Goal: Task Accomplishment & Management: Use online tool/utility

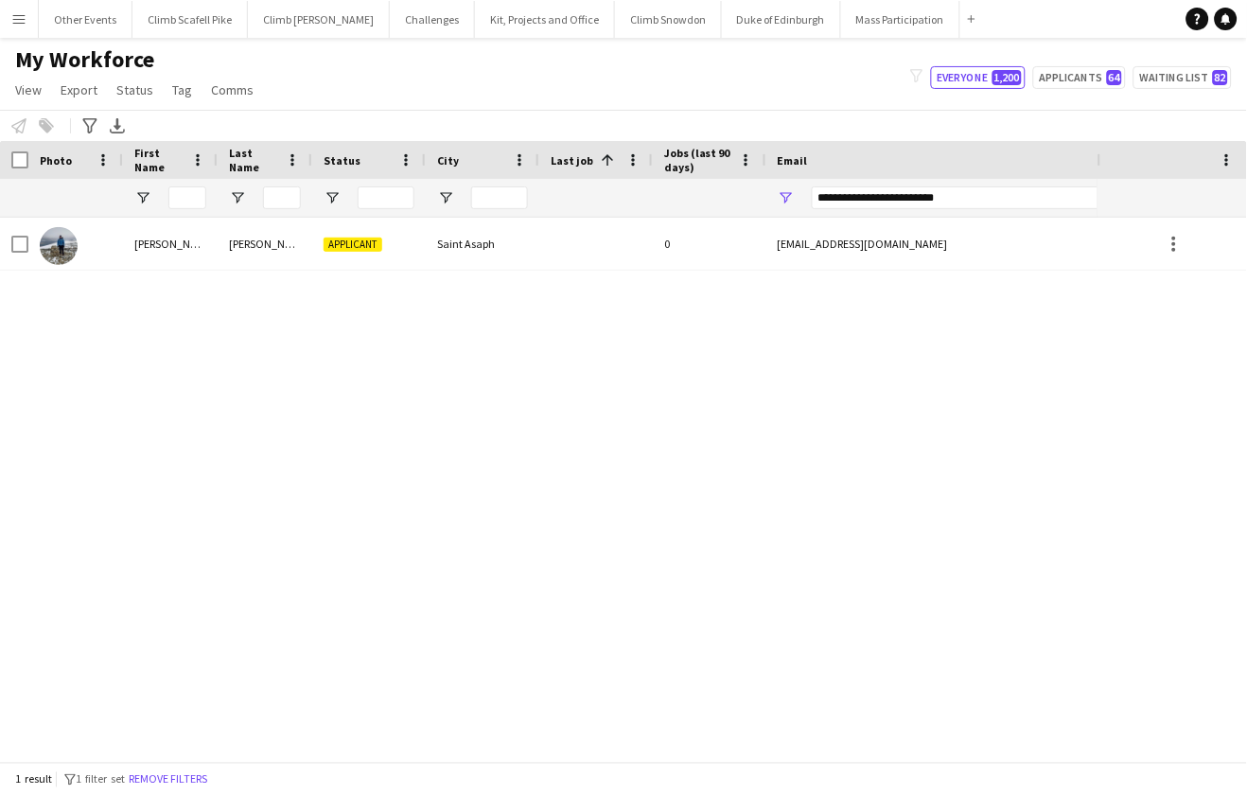
click at [22, 20] on app-icon "Menu" at bounding box center [18, 18] width 15 height 15
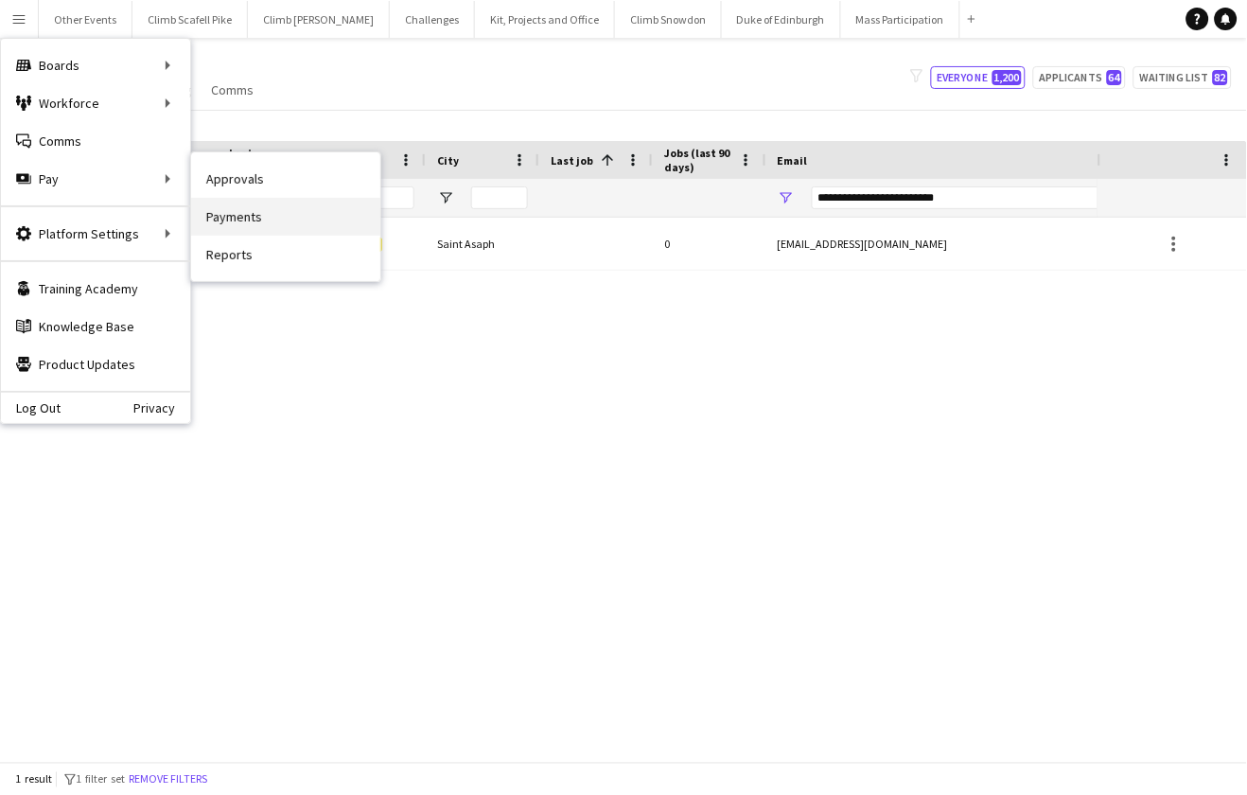
click at [237, 222] on link "Payments" at bounding box center [285, 217] width 189 height 38
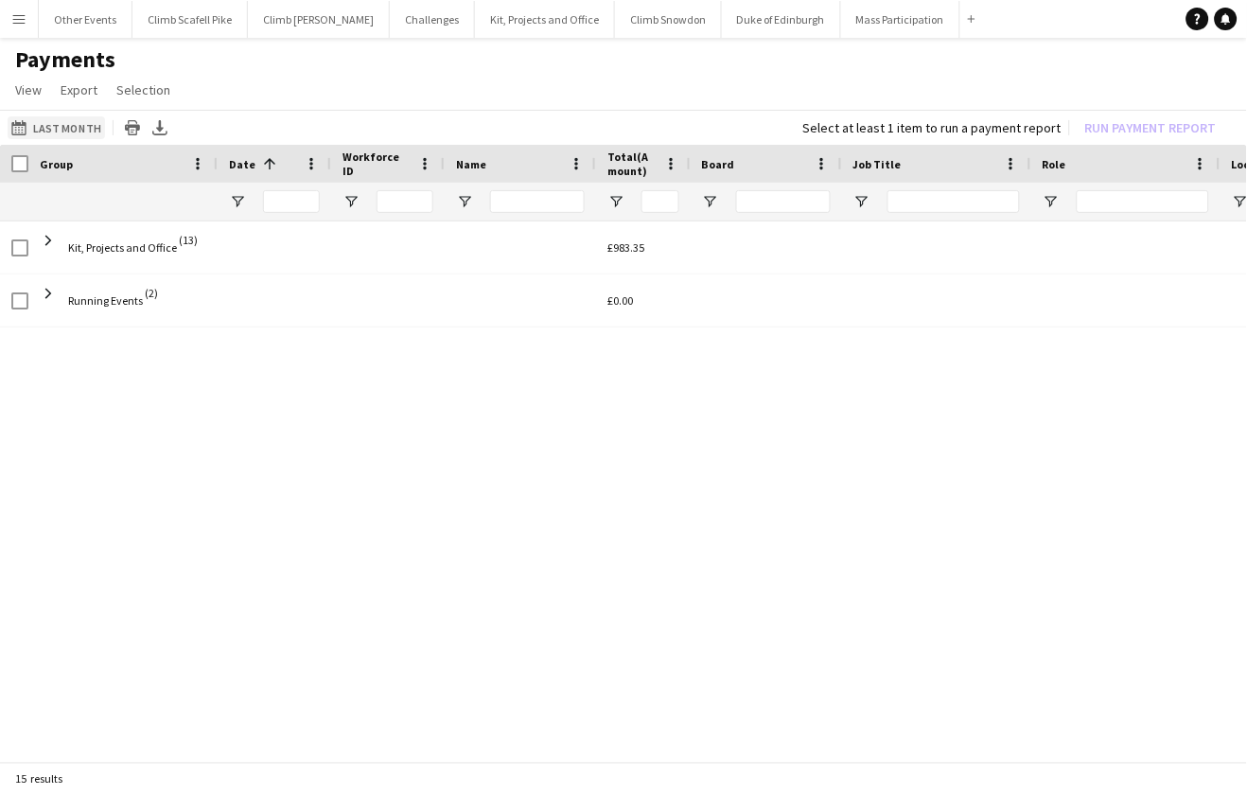
click at [80, 118] on button "Last Month Last Month" at bounding box center [56, 127] width 97 height 23
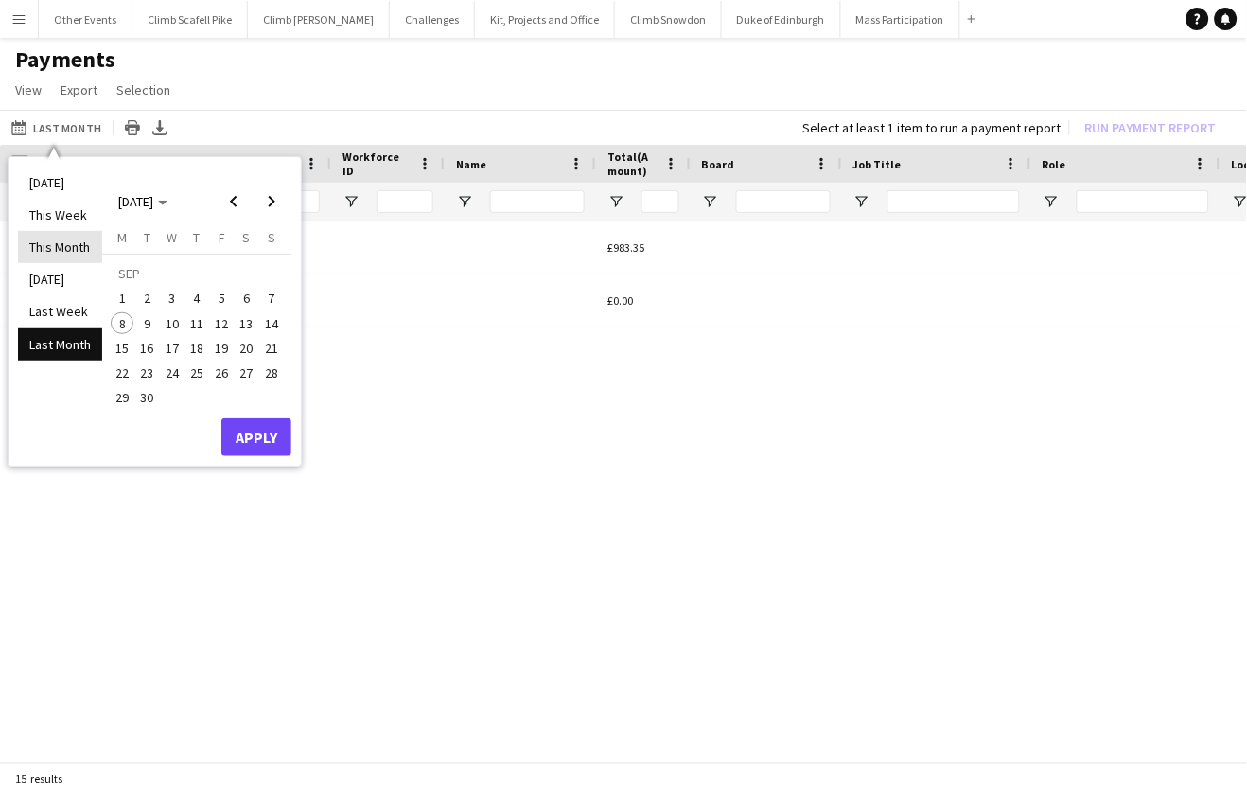
click at [63, 245] on li "This Month" at bounding box center [60, 247] width 84 height 32
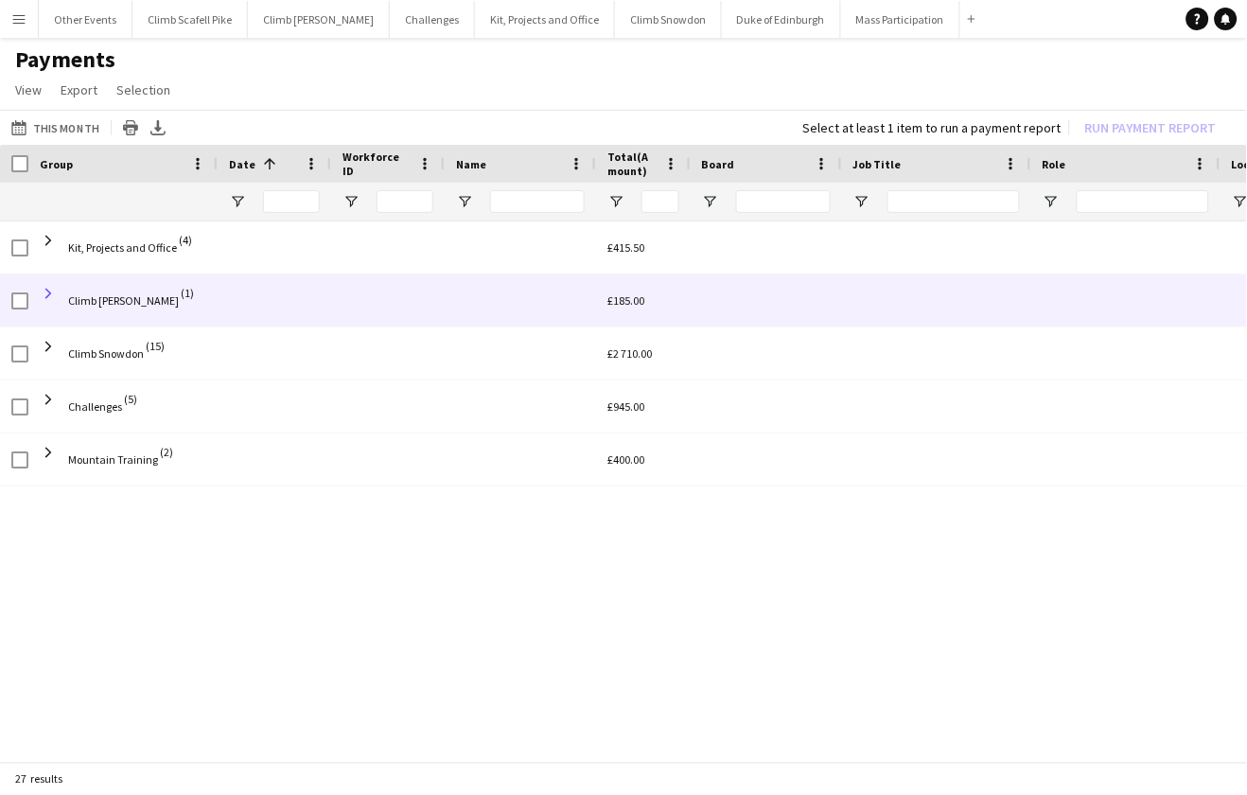
click at [49, 291] on span at bounding box center [48, 293] width 17 height 17
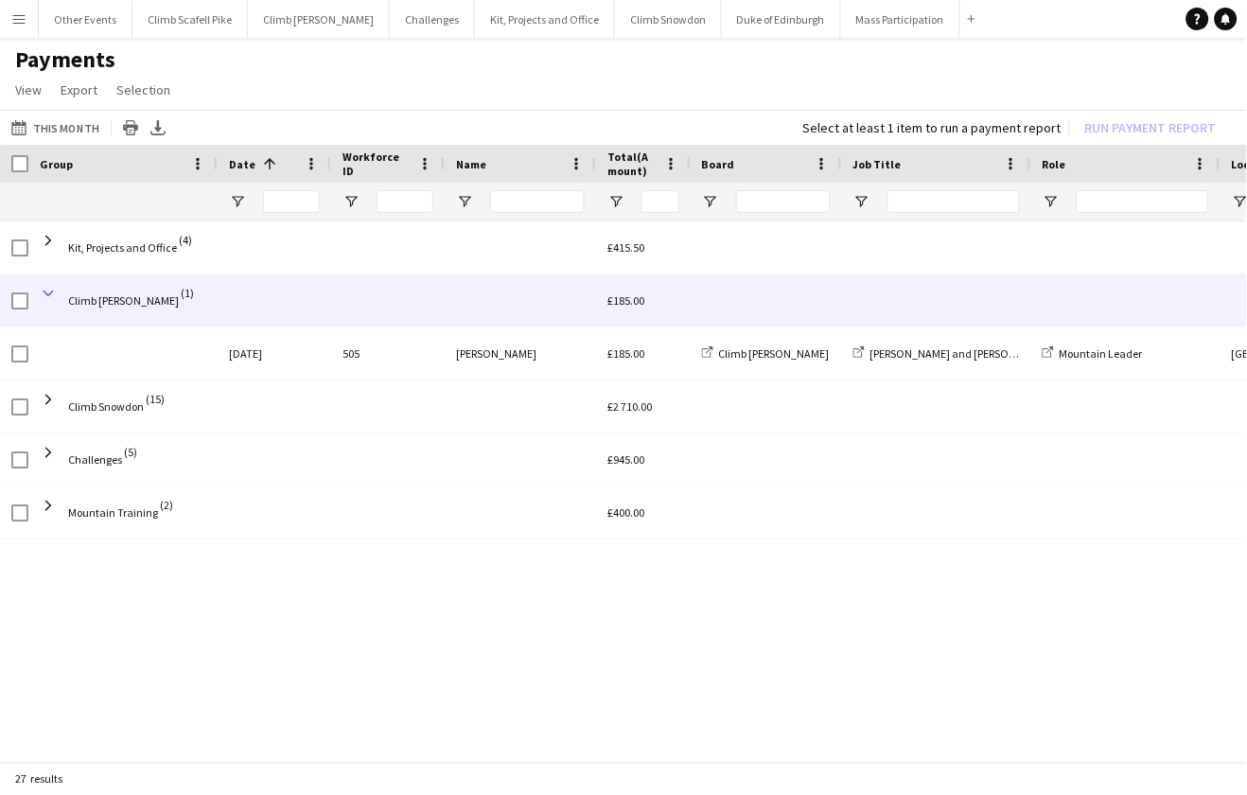
click at [48, 292] on span at bounding box center [48, 293] width 17 height 17
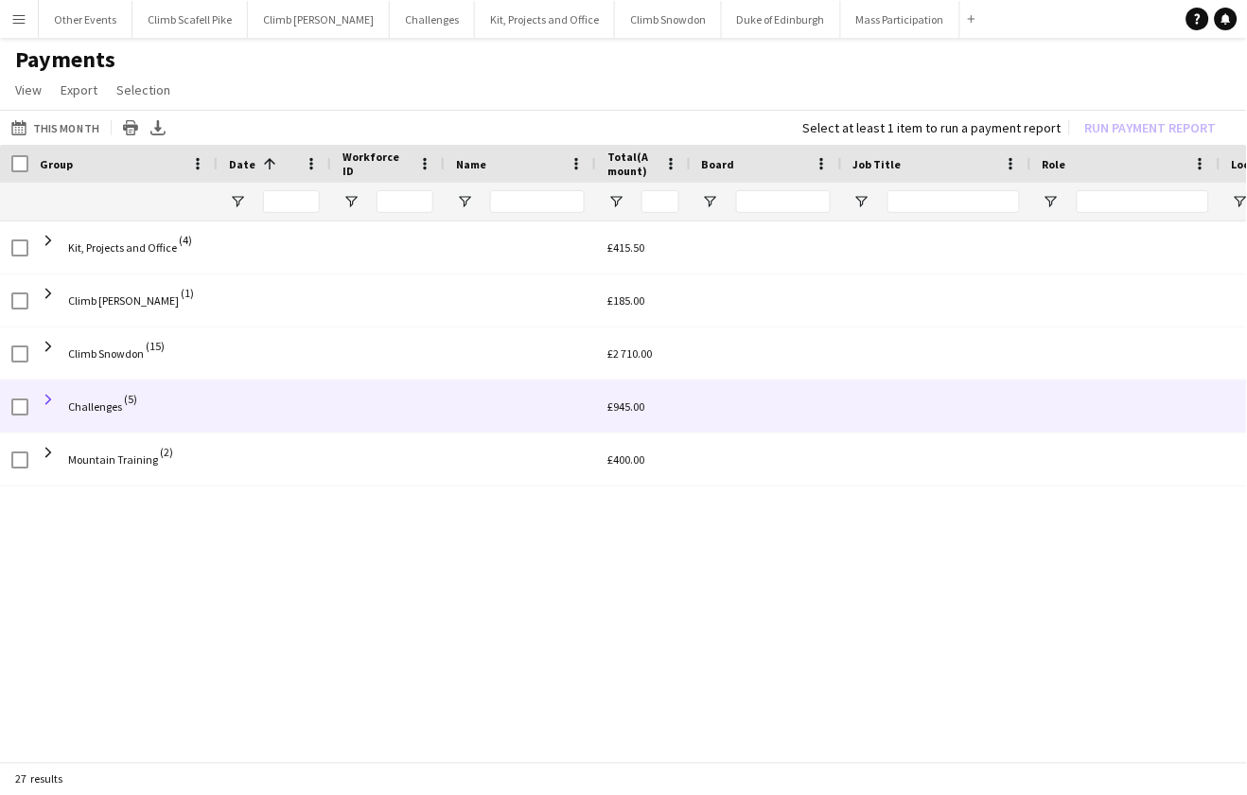
click at [50, 398] on span at bounding box center [48, 399] width 17 height 17
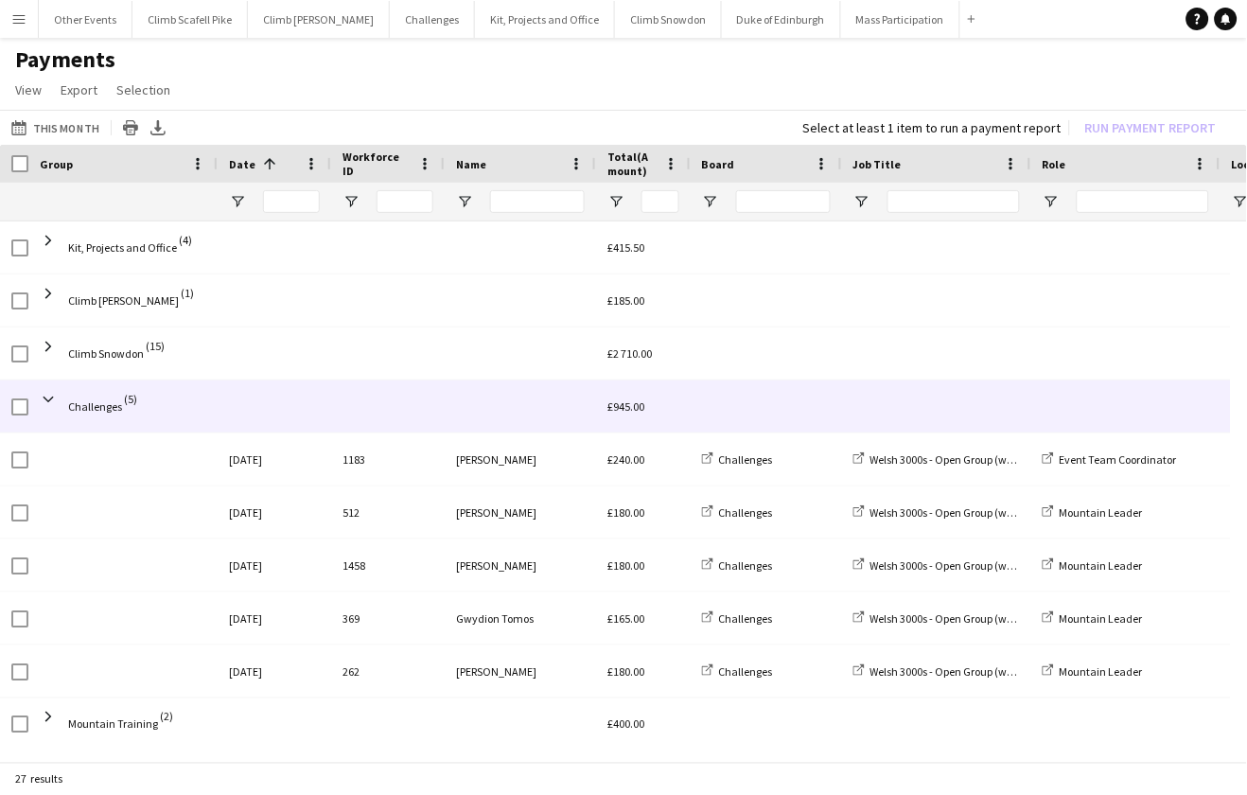
click at [50, 398] on span at bounding box center [48, 399] width 17 height 17
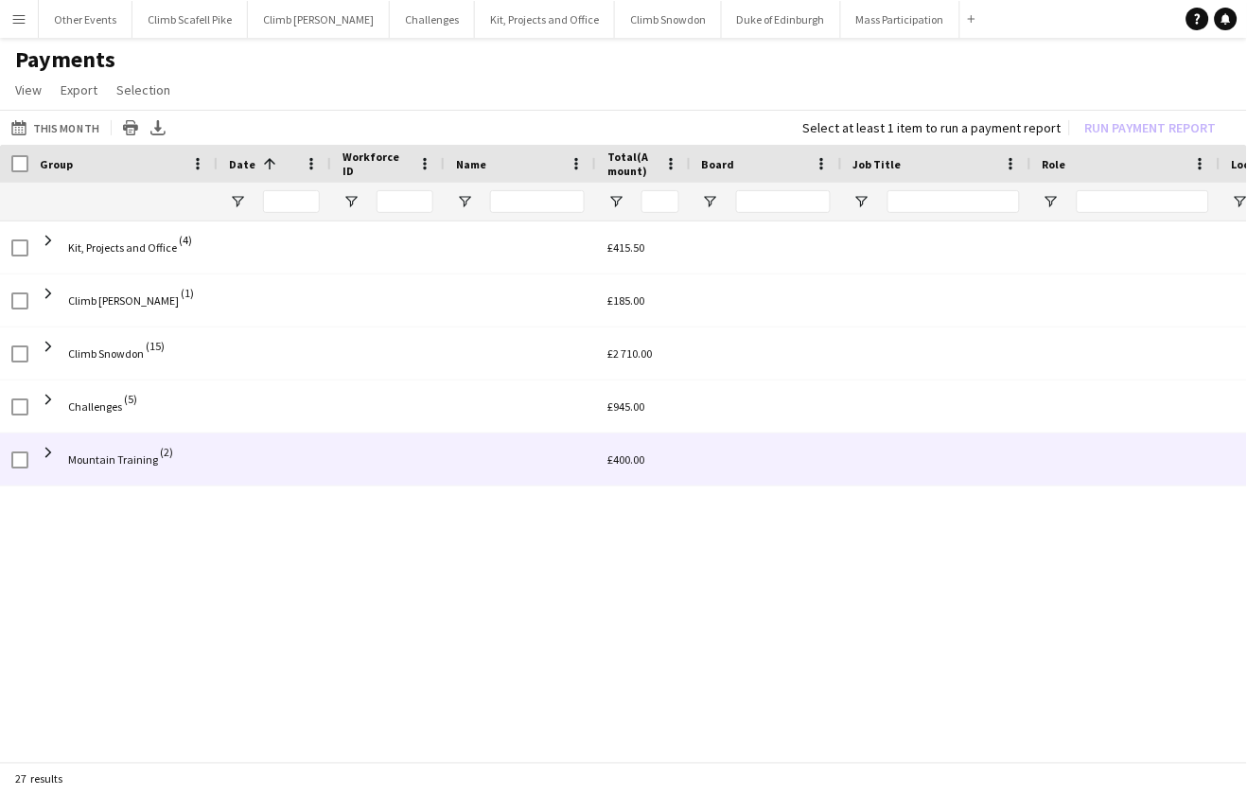
click at [49, 454] on span at bounding box center [48, 452] width 17 height 17
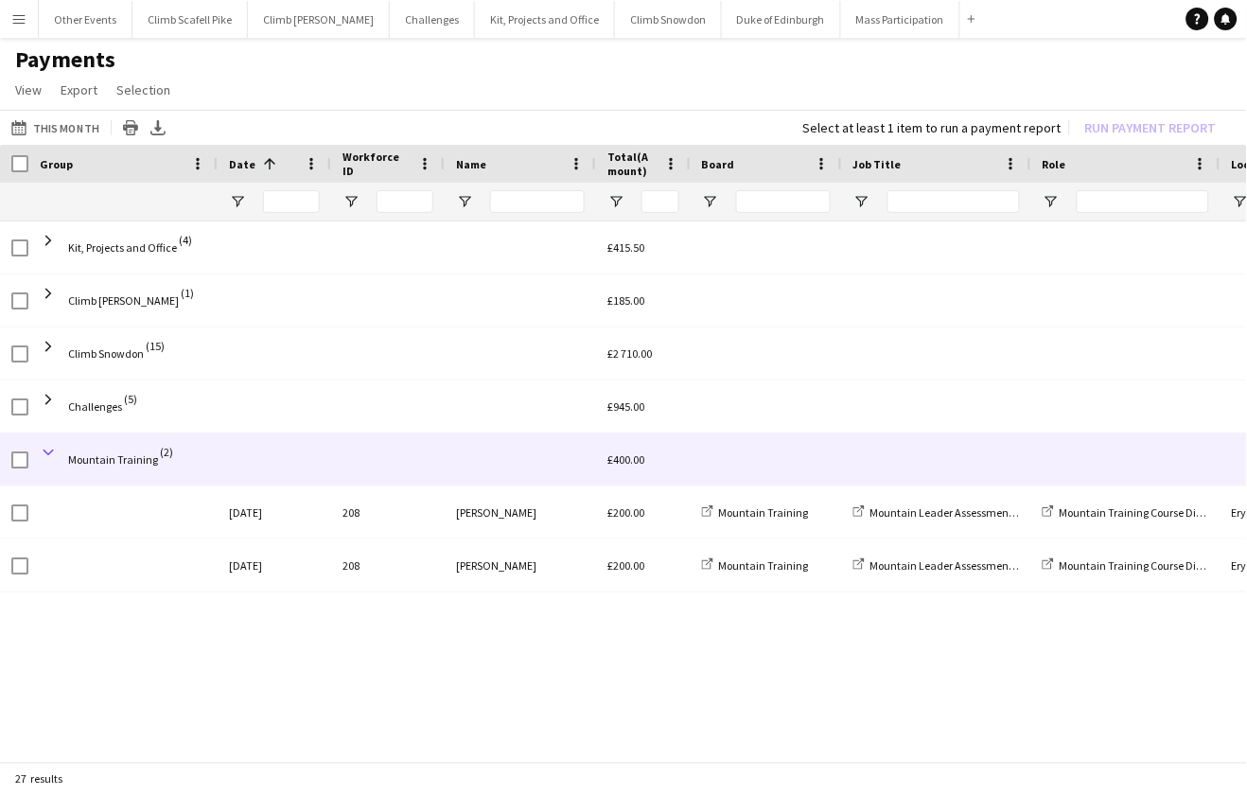
click at [49, 450] on span at bounding box center [48, 452] width 17 height 17
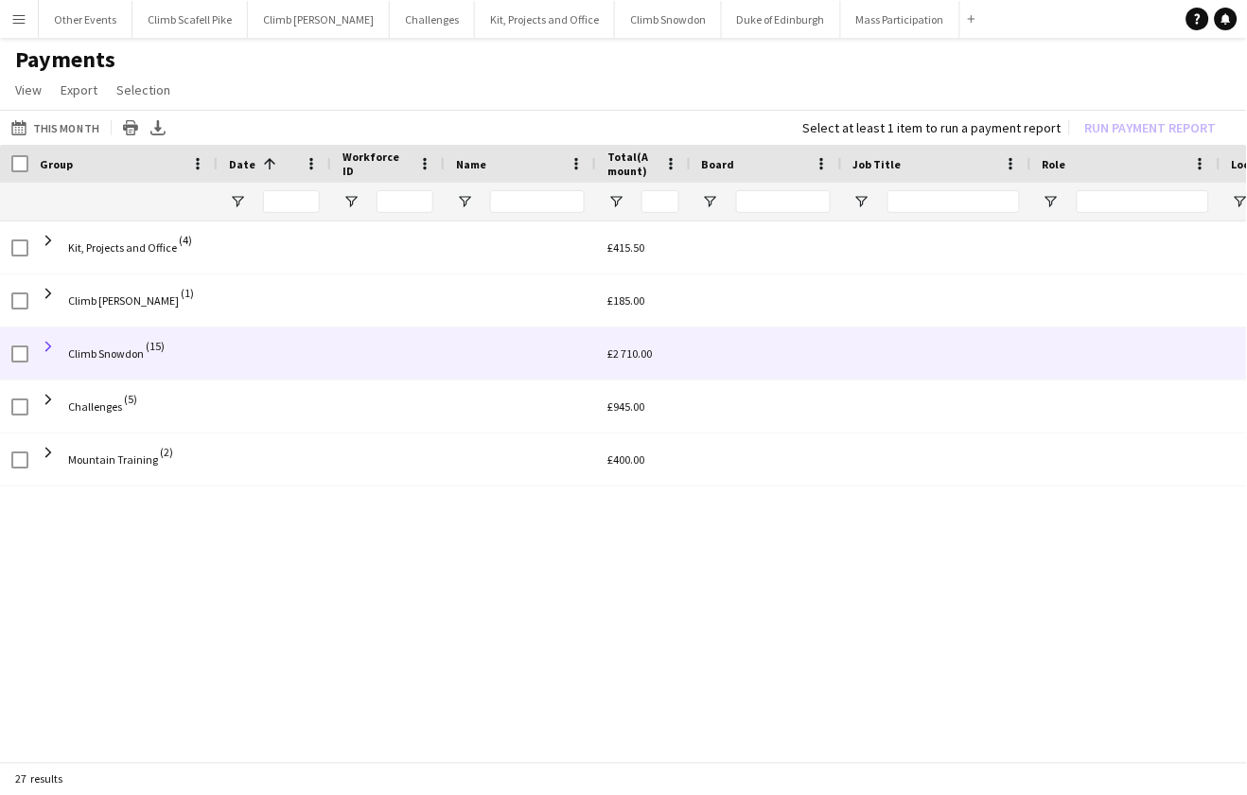
click at [49, 341] on span at bounding box center [48, 346] width 17 height 17
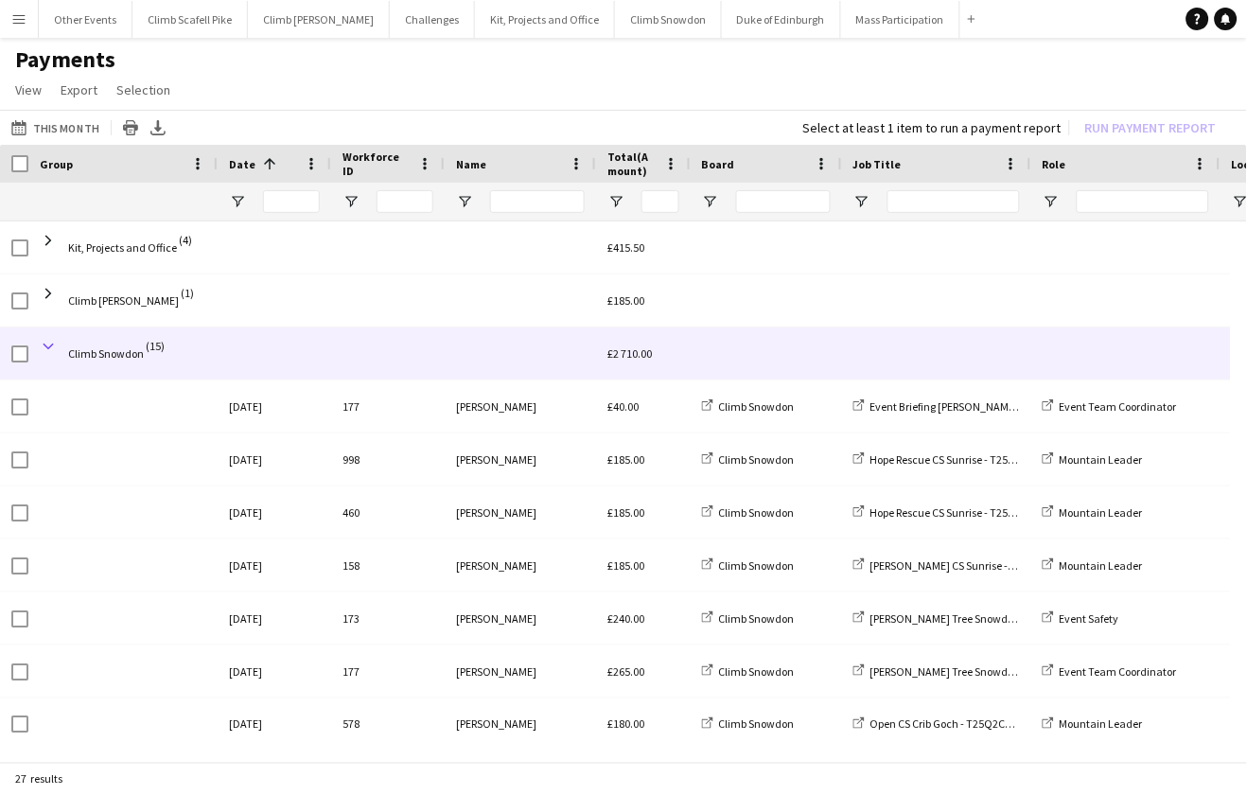
click at [48, 340] on span at bounding box center [48, 346] width 17 height 17
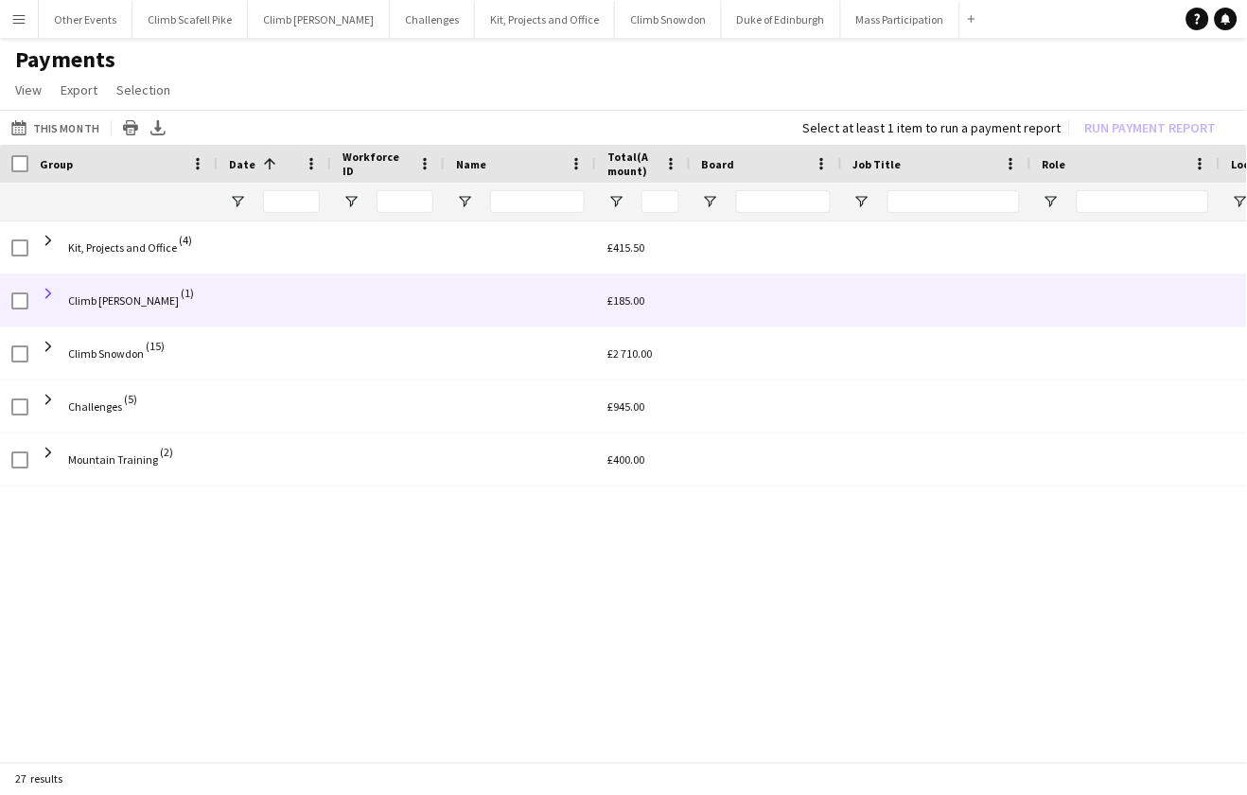
click at [49, 288] on span at bounding box center [48, 293] width 17 height 17
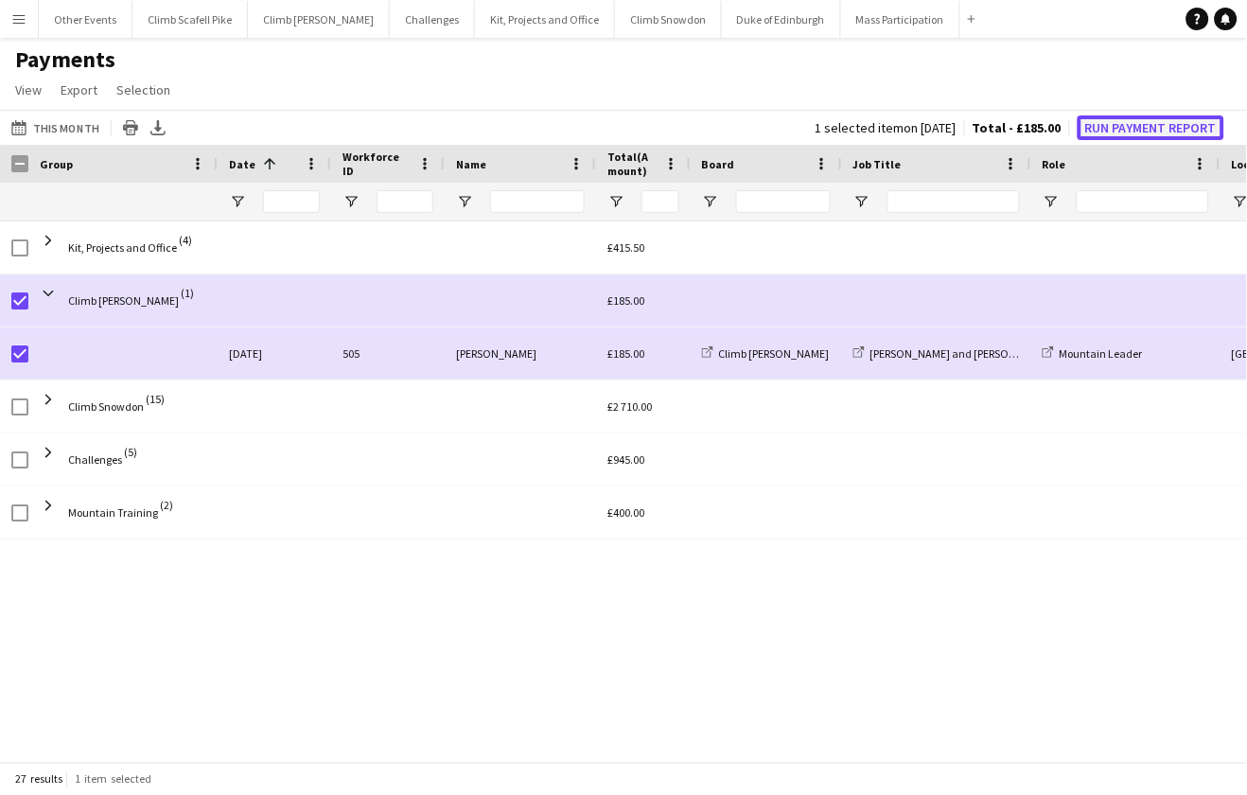
click at [1148, 129] on button "Run Payment Report" at bounding box center [1151, 127] width 147 height 25
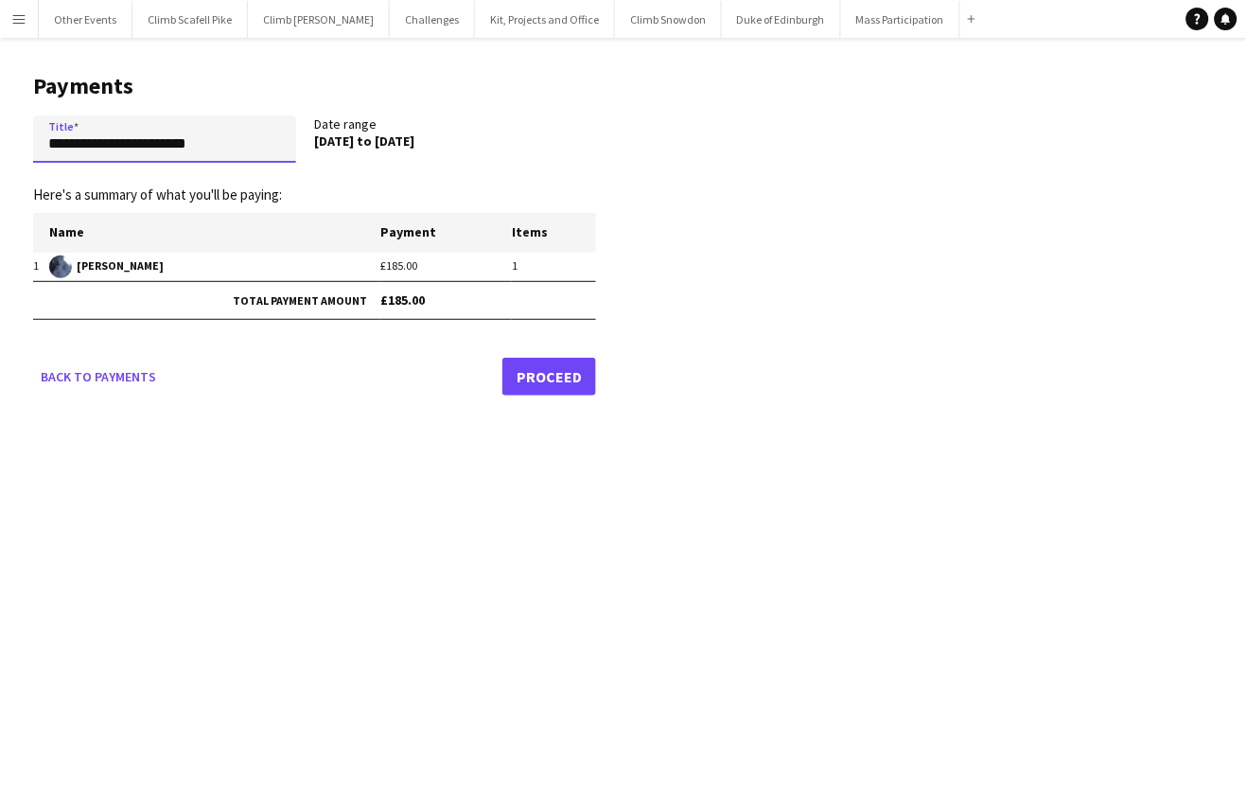
drag, startPoint x: 150, startPoint y: 146, endPoint x: 39, endPoint y: 151, distance: 111.8
click at [39, 151] on input "**********" at bounding box center [164, 138] width 263 height 47
type input "**********"
click at [536, 372] on link "Proceed" at bounding box center [550, 377] width 94 height 38
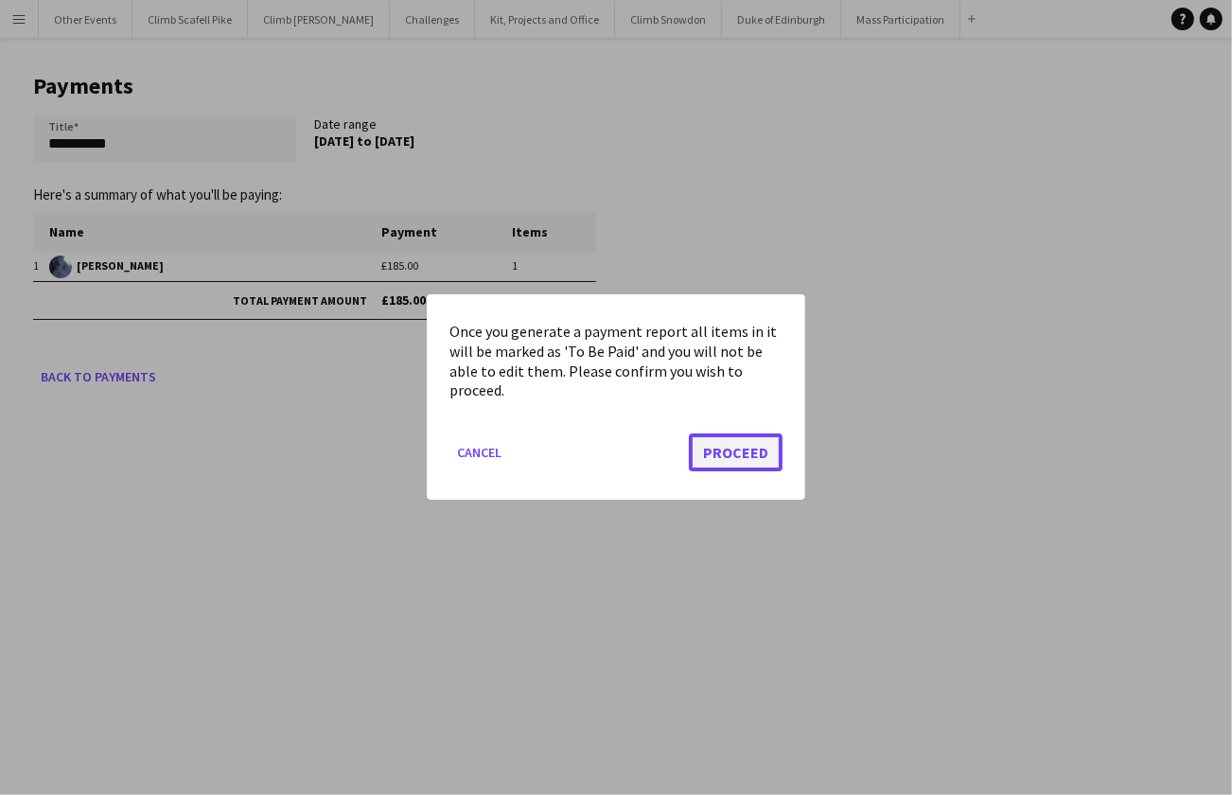
click at [745, 445] on button "Proceed" at bounding box center [736, 453] width 94 height 38
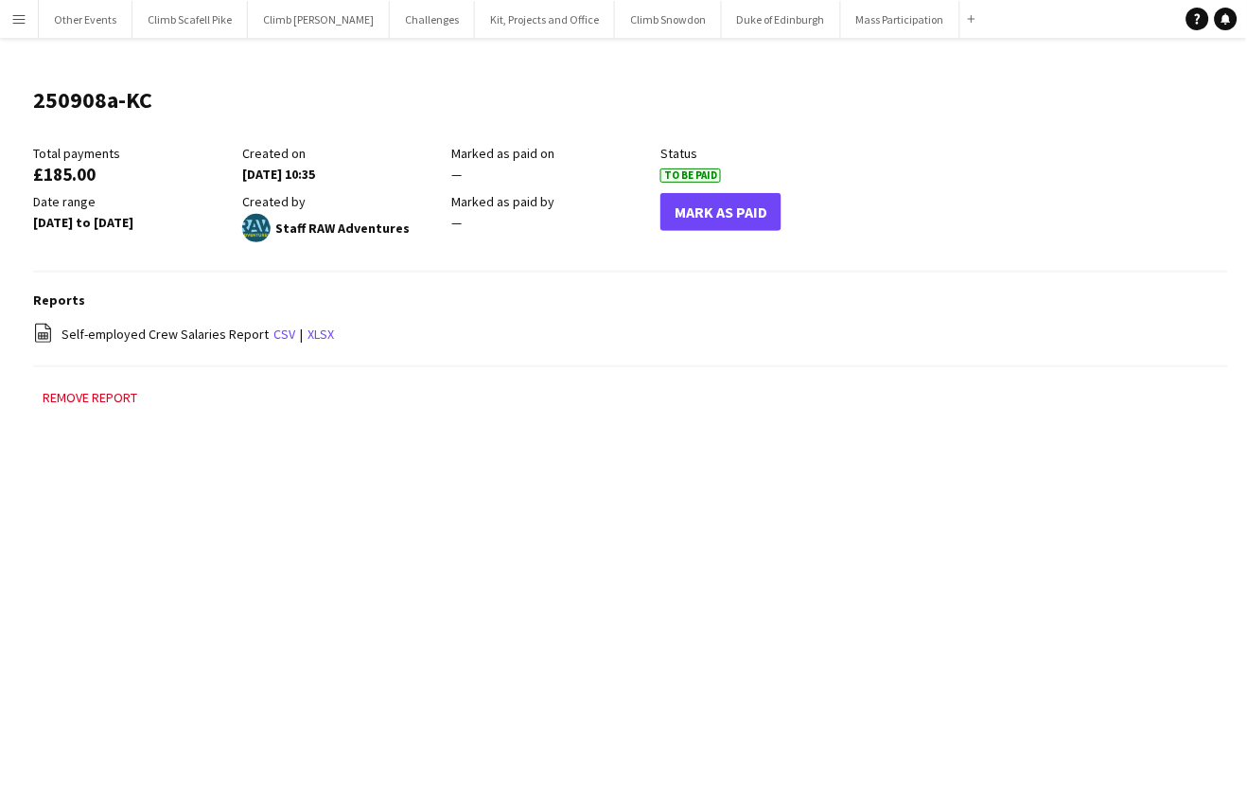
click at [12, 26] on app-icon "Menu" at bounding box center [18, 18] width 15 height 15
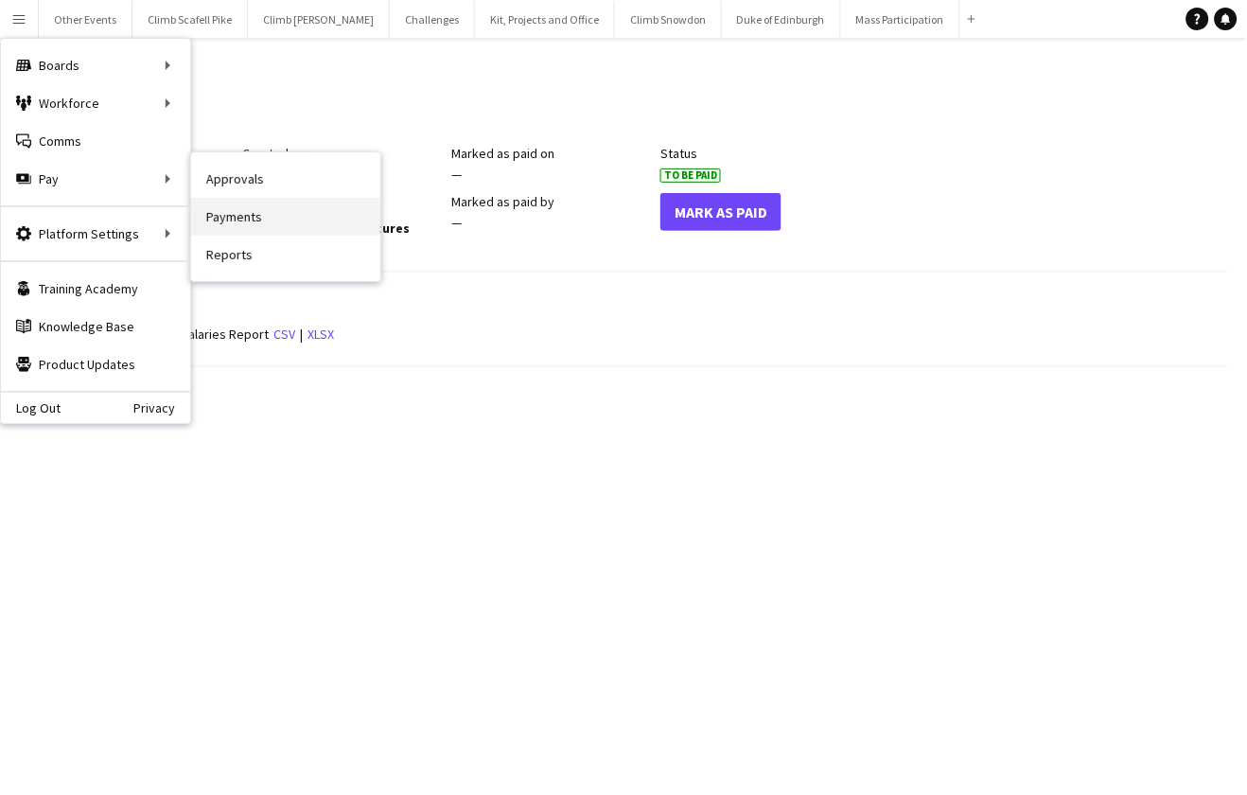
click at [246, 215] on link "Payments" at bounding box center [285, 217] width 189 height 38
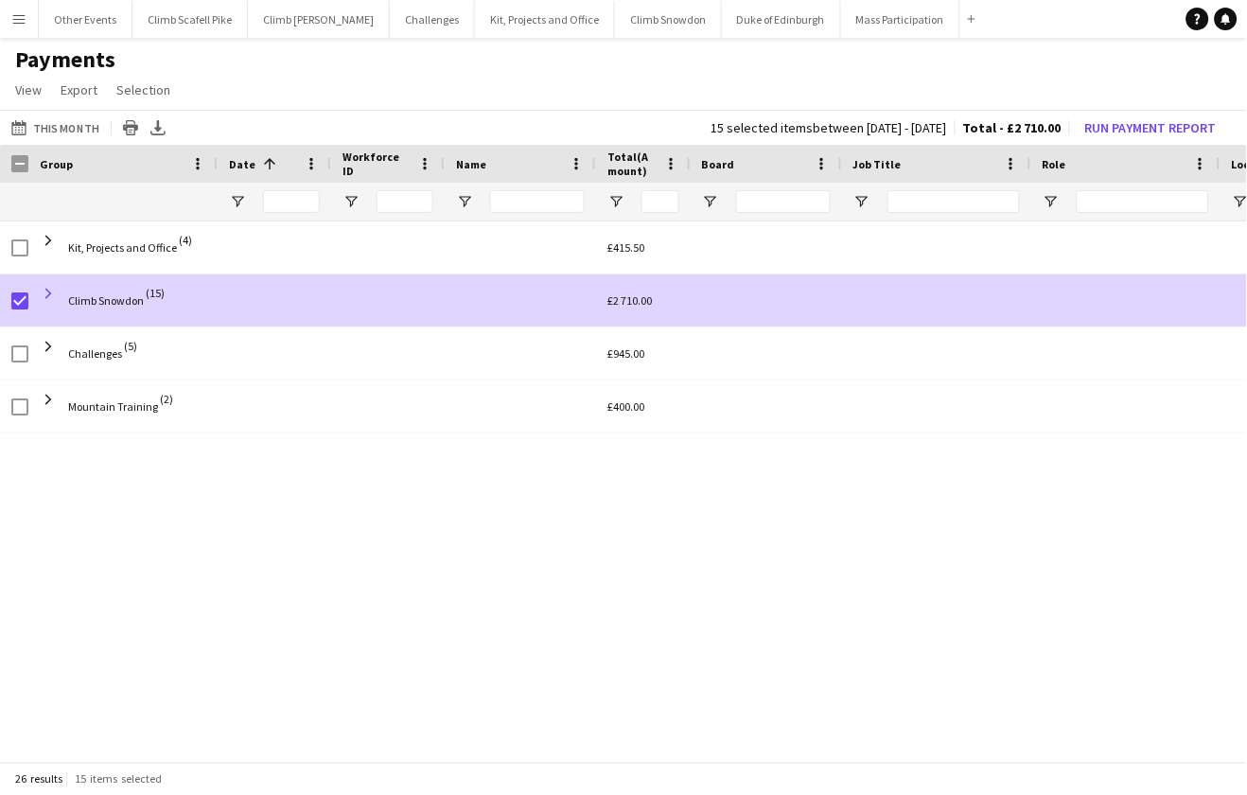
click at [51, 286] on span at bounding box center [48, 293] width 17 height 17
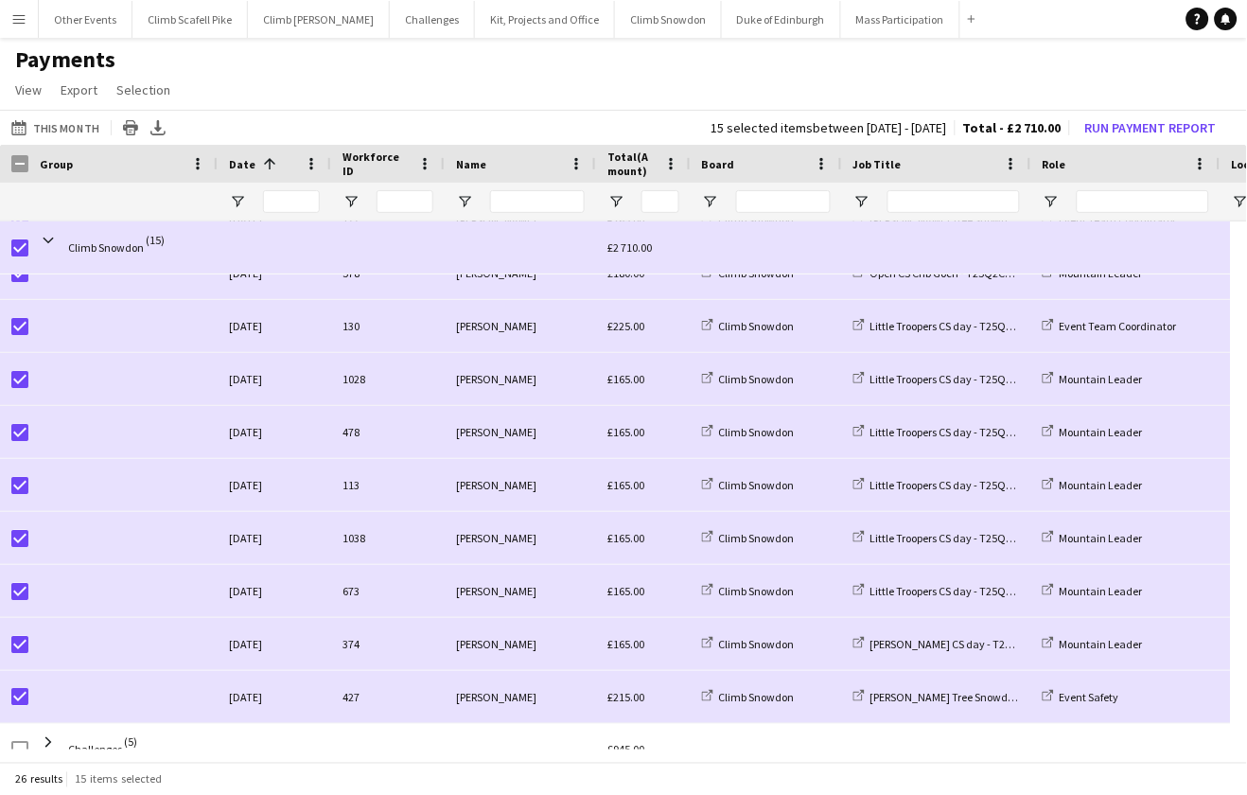
scroll to position [381, 0]
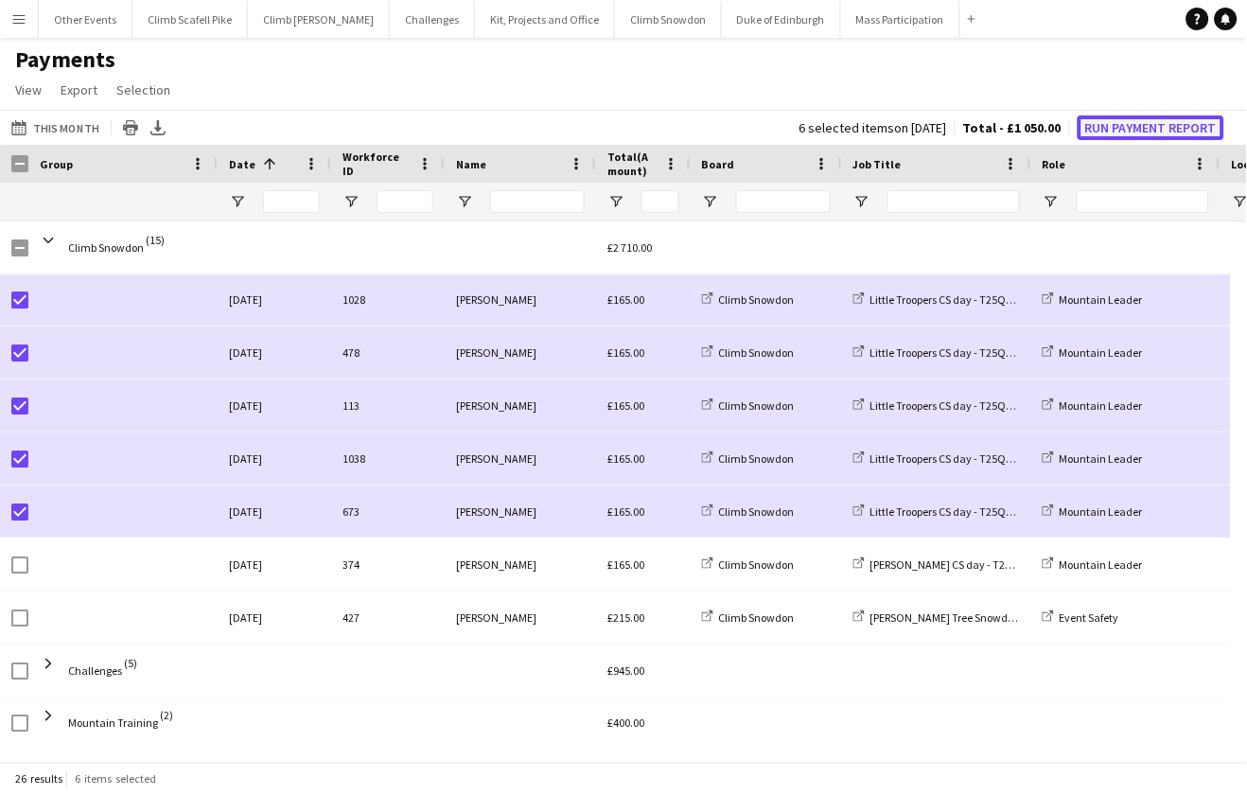
click at [1146, 115] on button "Run Payment Report" at bounding box center [1151, 127] width 147 height 25
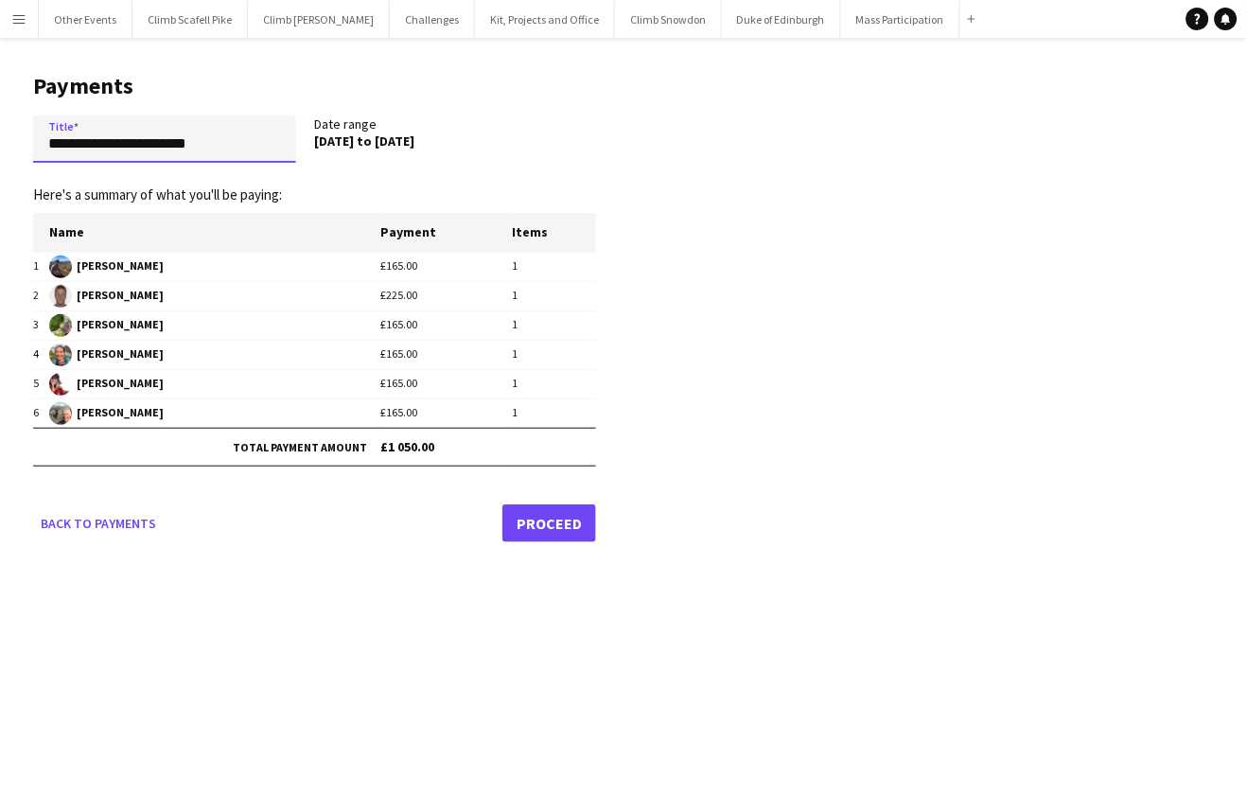
drag, startPoint x: 151, startPoint y: 137, endPoint x: 44, endPoint y: 136, distance: 107.0
click at [44, 136] on input "**********" at bounding box center [164, 138] width 263 height 47
type input "**********"
click at [539, 518] on link "Proceed" at bounding box center [550, 523] width 94 height 38
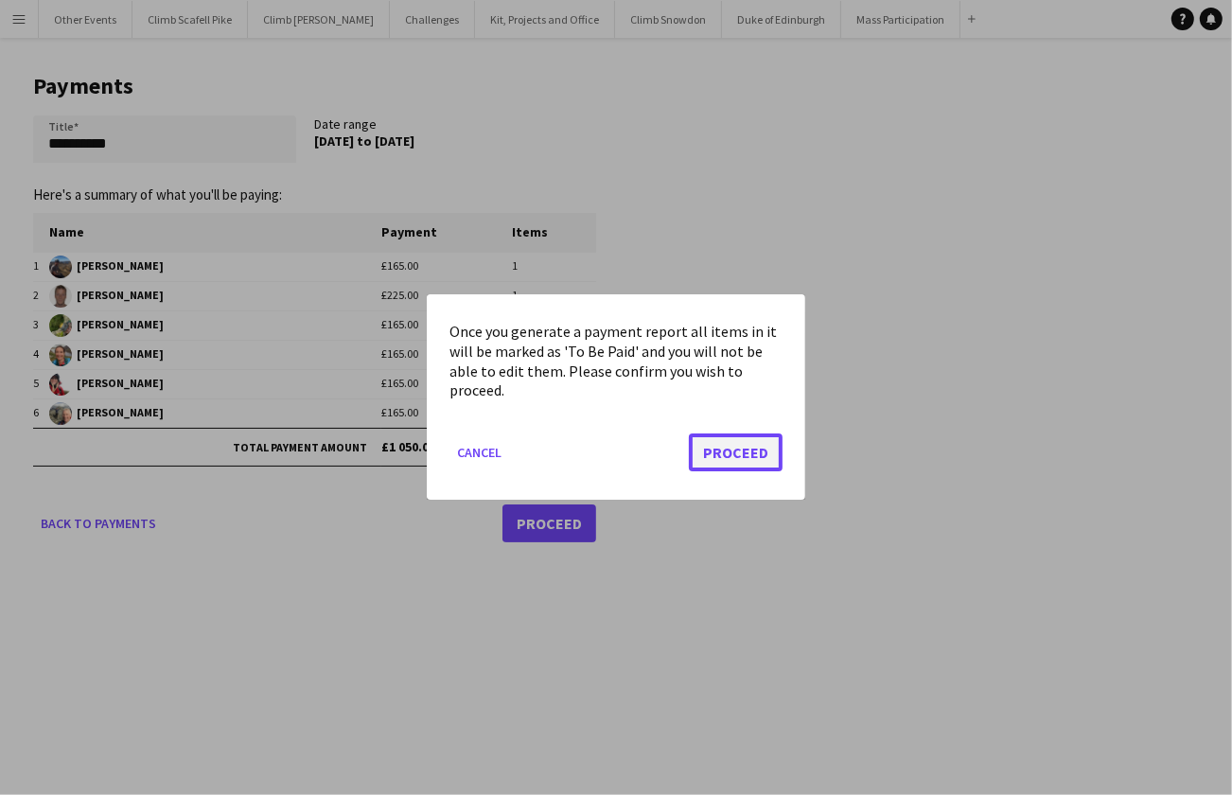
click at [740, 451] on button "Proceed" at bounding box center [736, 453] width 94 height 38
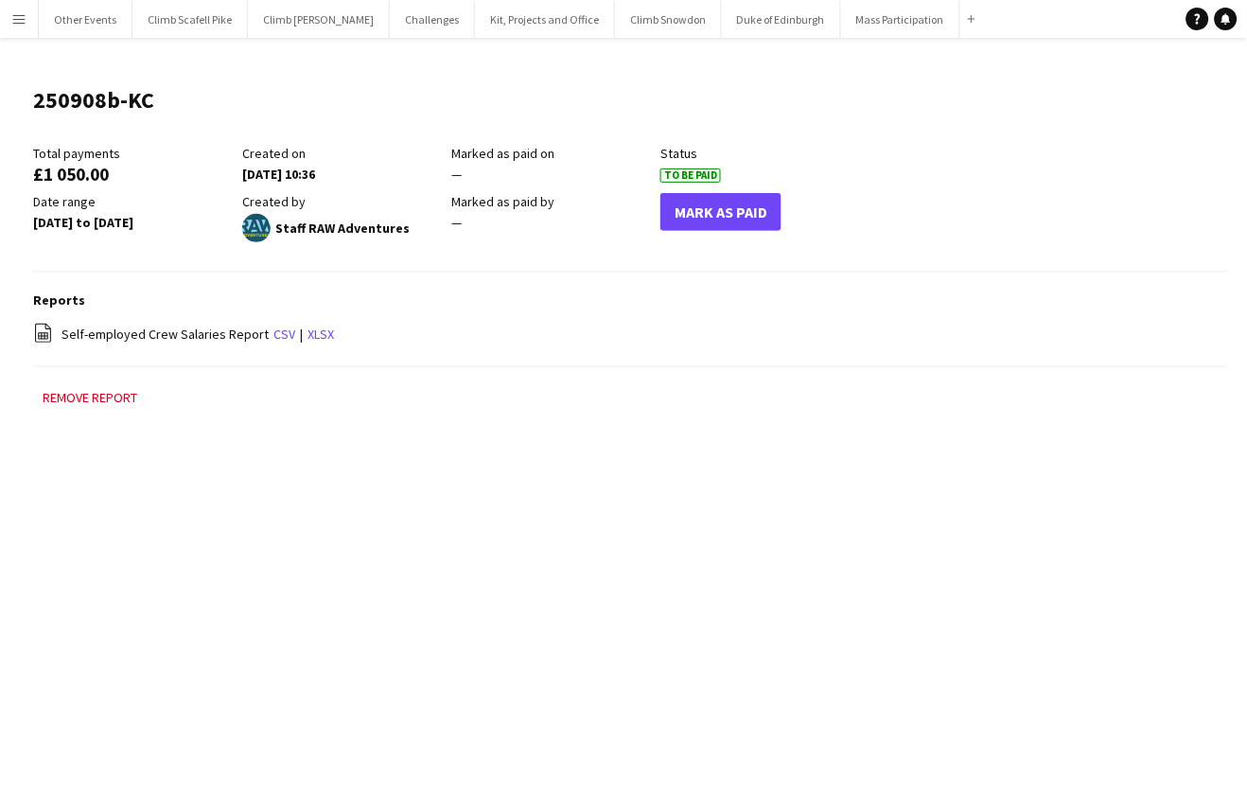
click at [23, 27] on button "Menu" at bounding box center [19, 19] width 38 height 38
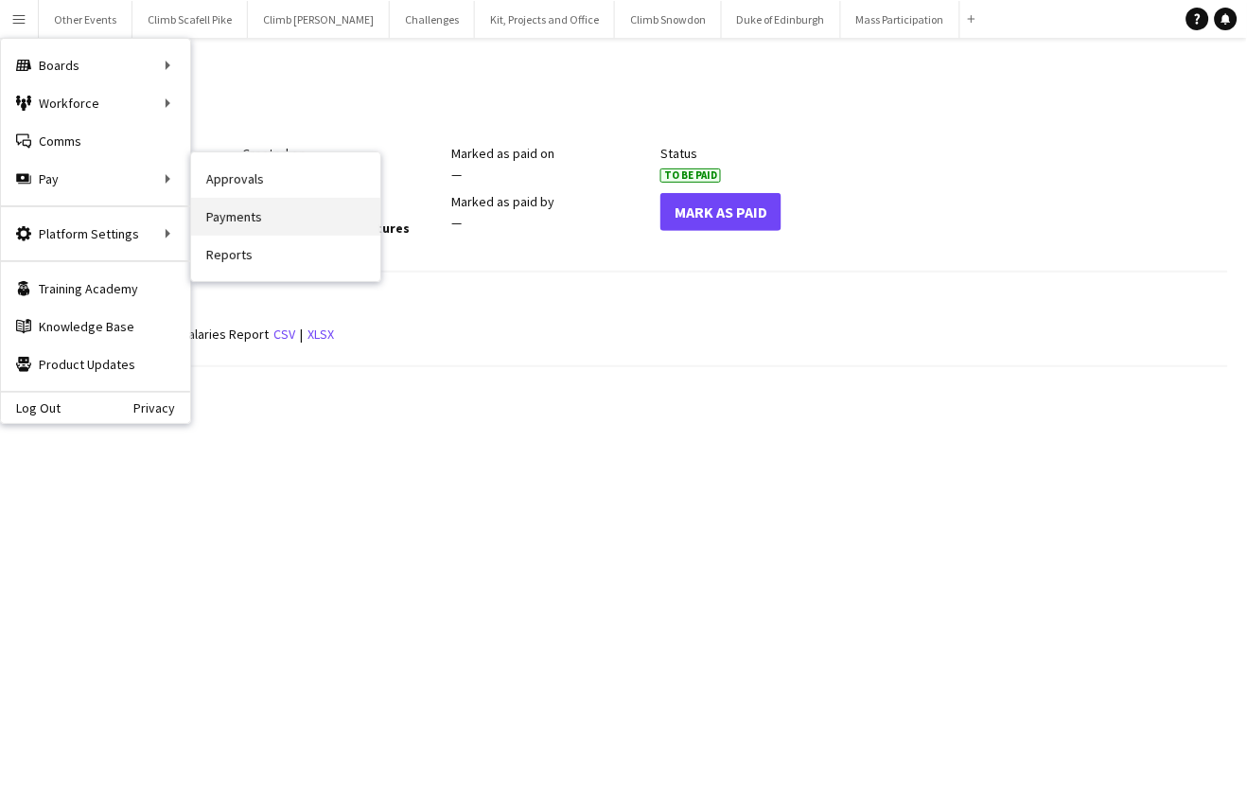
click at [253, 220] on link "Payments" at bounding box center [285, 217] width 189 height 38
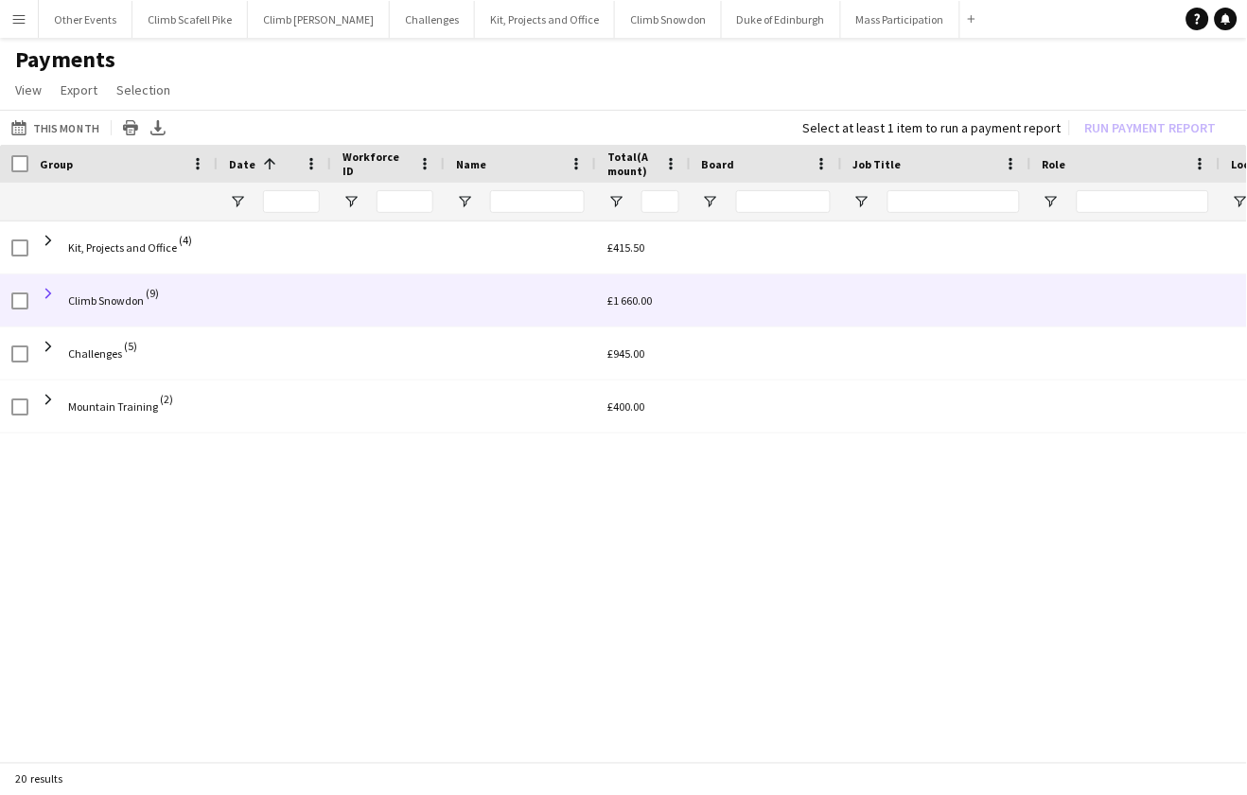
click at [47, 290] on span at bounding box center [48, 293] width 17 height 17
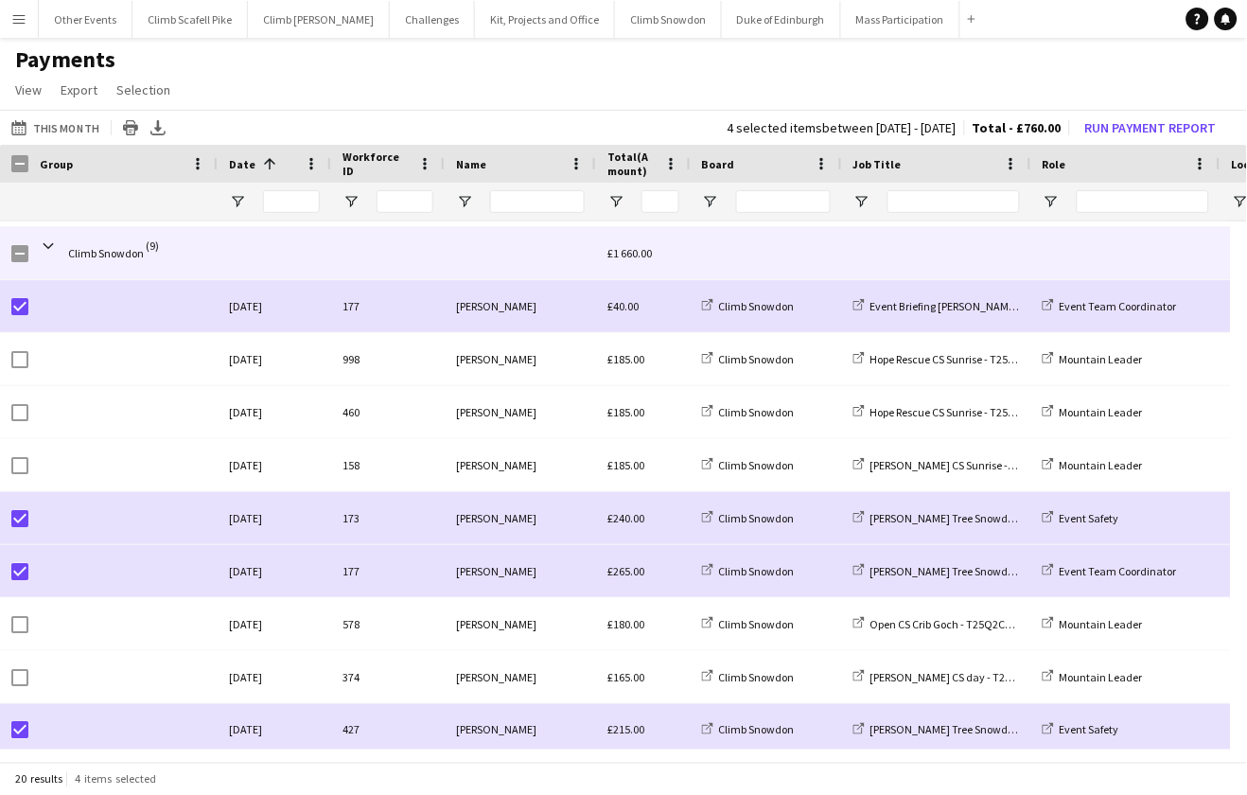
click at [14, 261] on div at bounding box center [19, 253] width 17 height 53
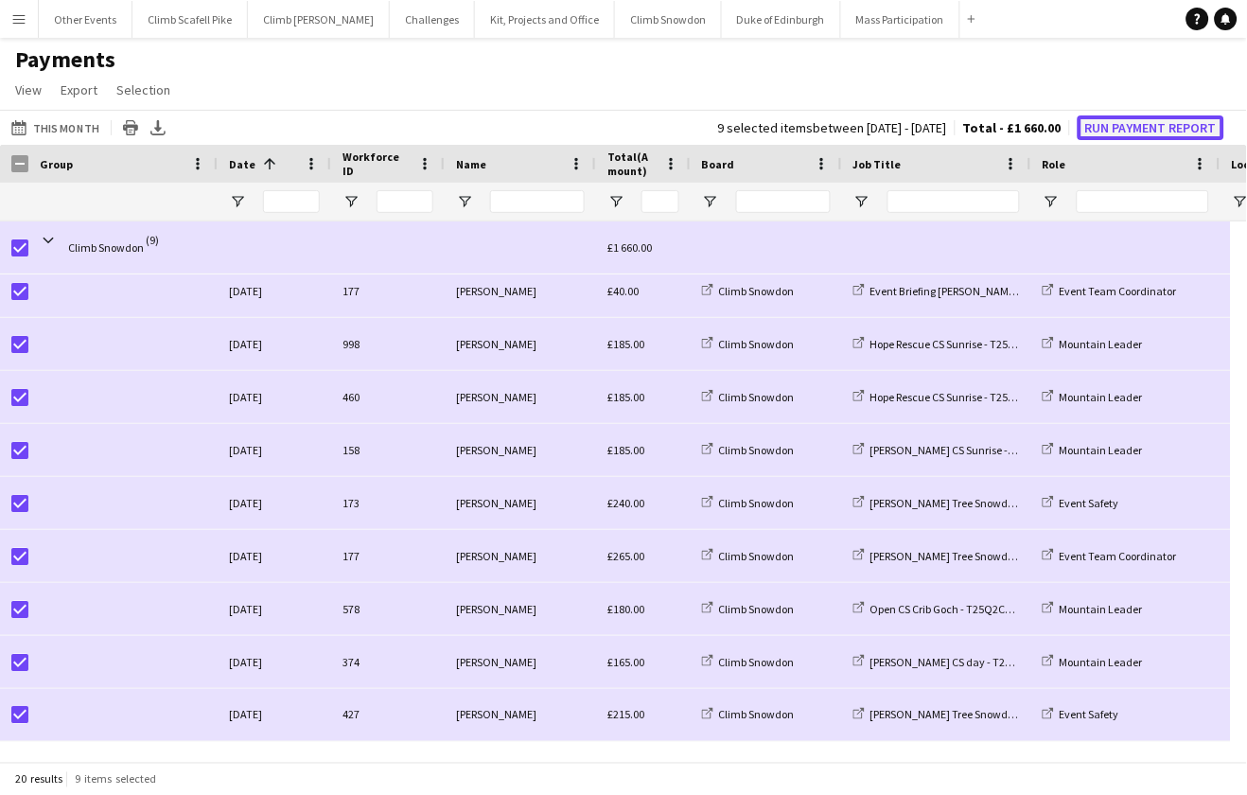
click at [1161, 122] on button "Run Payment Report" at bounding box center [1151, 127] width 147 height 25
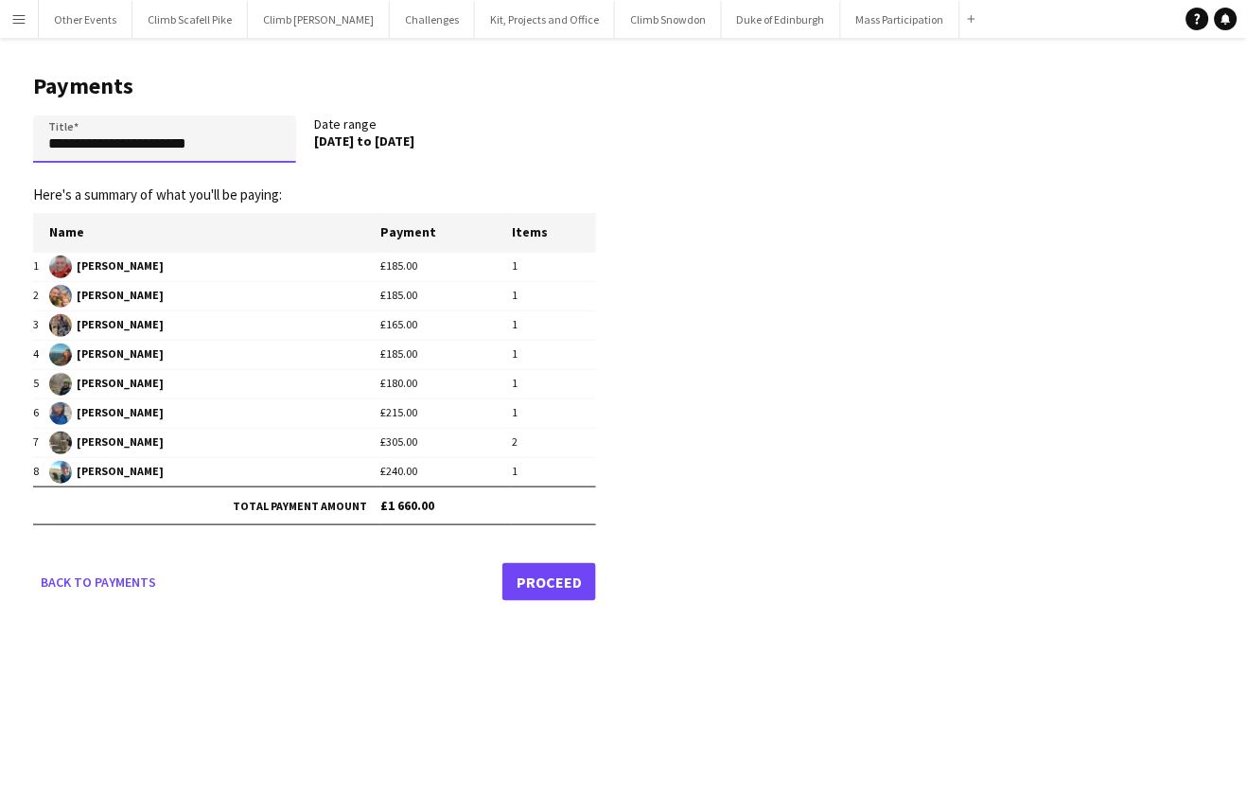
click at [248, 142] on input "**********" at bounding box center [164, 138] width 263 height 47
type input "**********"
click at [569, 583] on link "Proceed" at bounding box center [550, 582] width 94 height 38
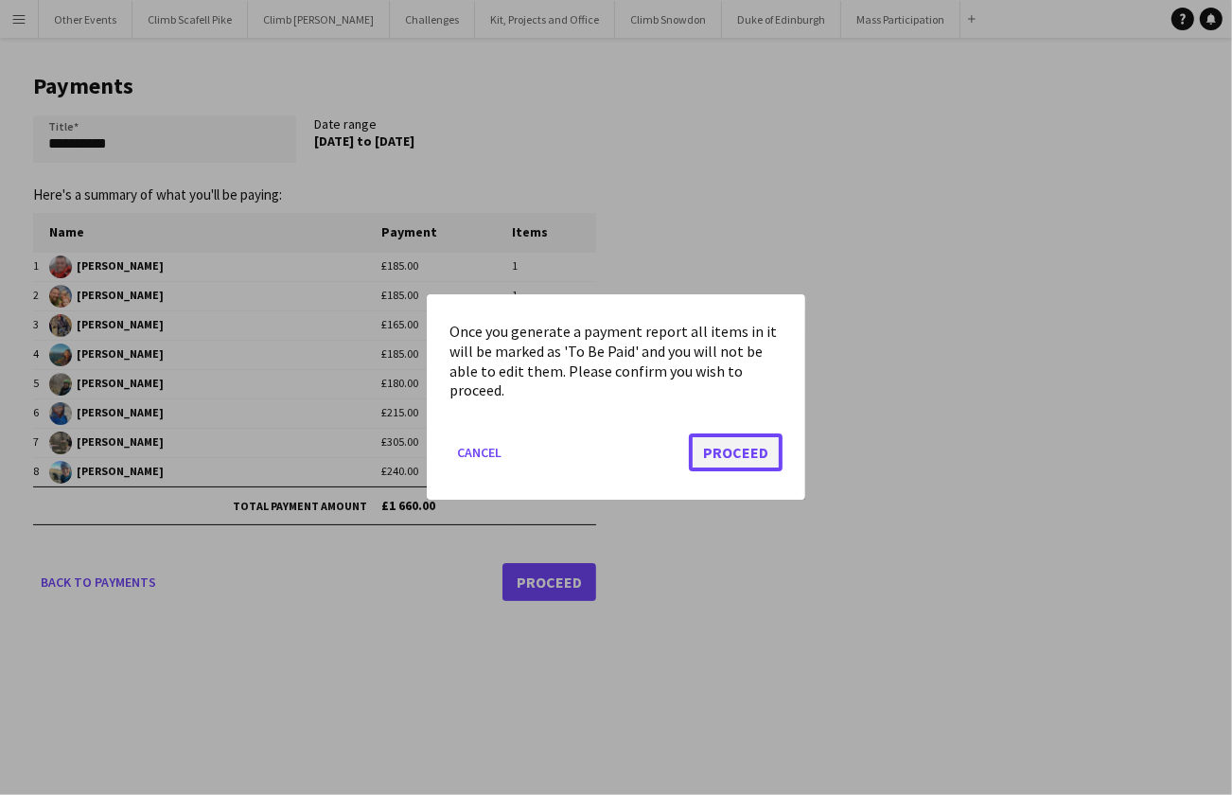
click at [770, 441] on button "Proceed" at bounding box center [736, 453] width 94 height 38
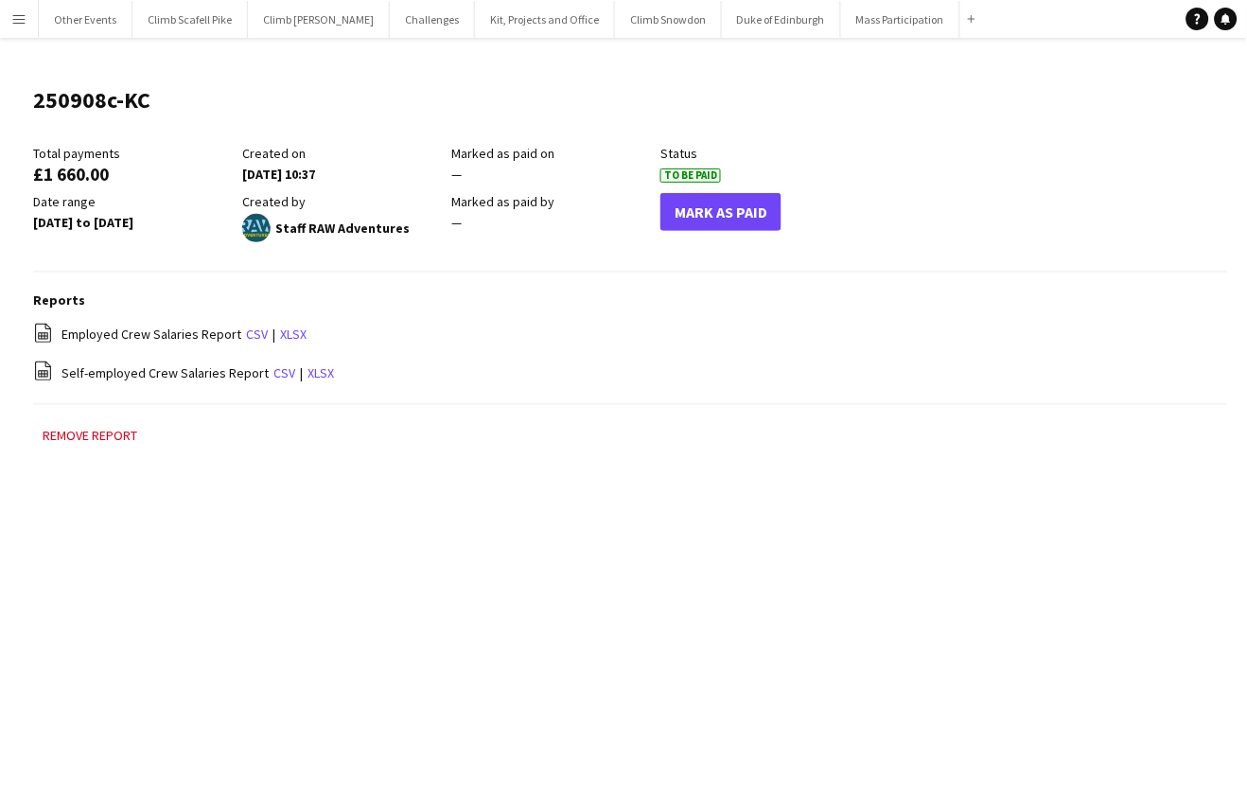
click at [17, 14] on app-icon "Menu" at bounding box center [18, 18] width 15 height 15
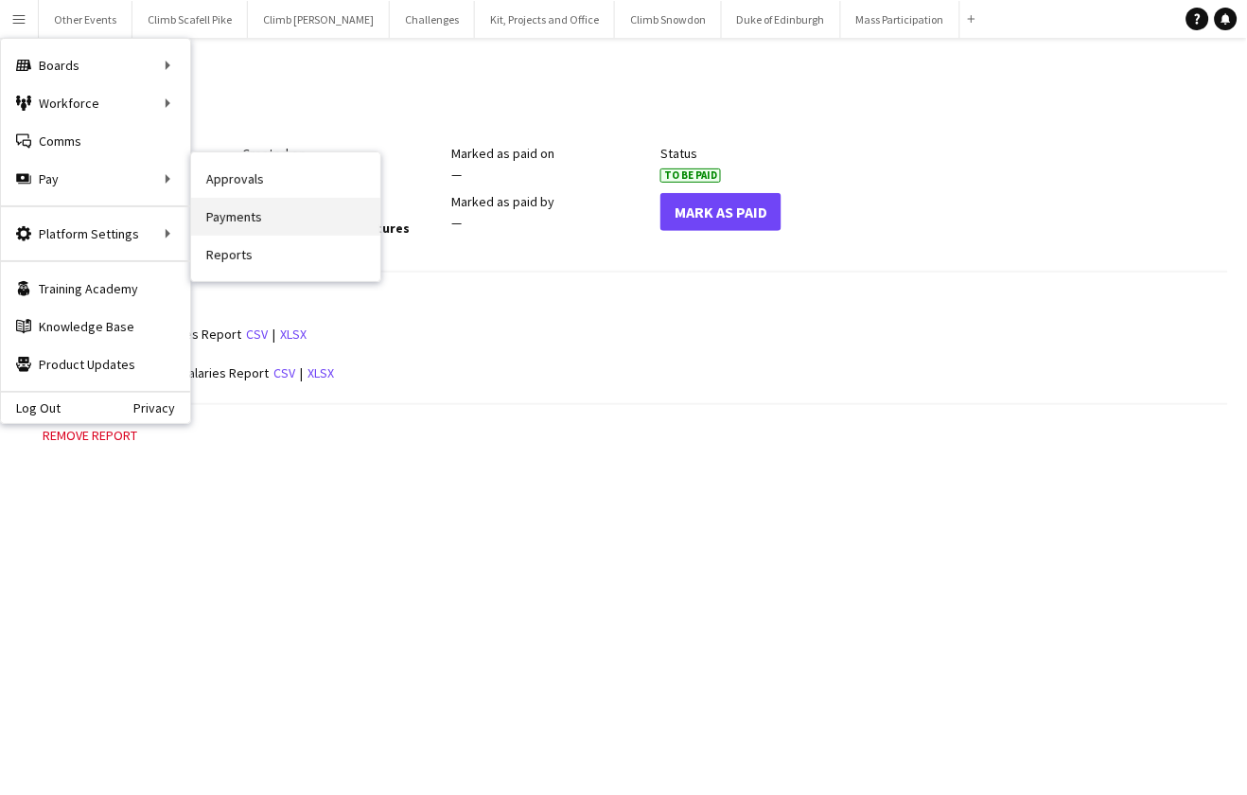
click at [238, 200] on link "Payments" at bounding box center [285, 217] width 189 height 38
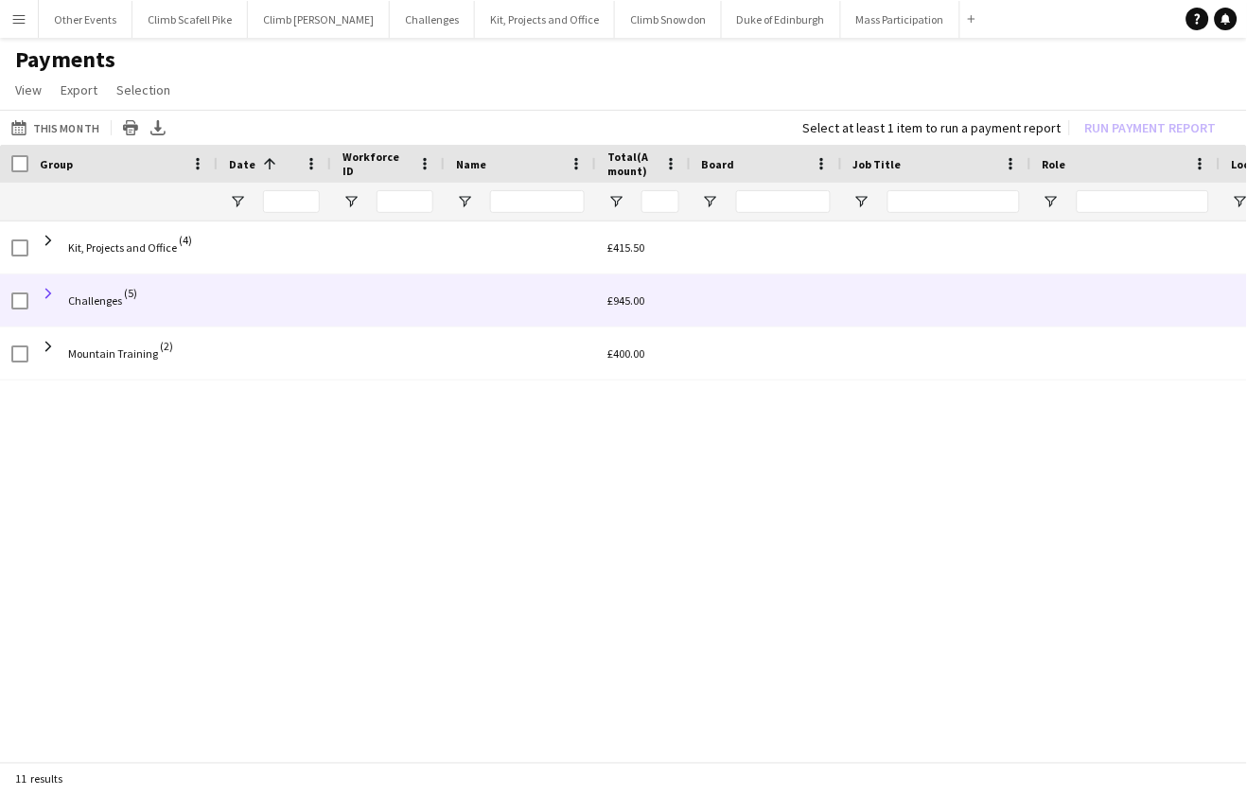
click at [47, 292] on span at bounding box center [48, 293] width 17 height 17
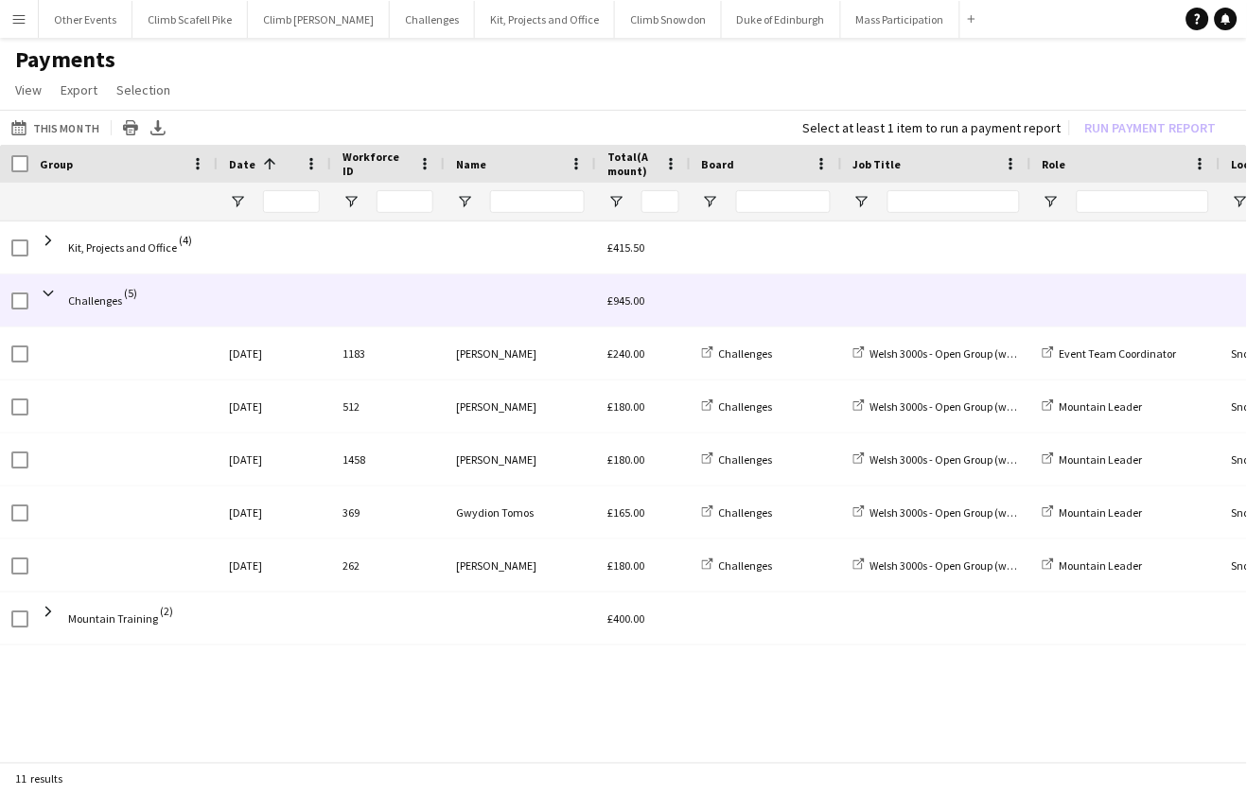
click at [47, 292] on span at bounding box center [48, 293] width 17 height 17
